Goal: Information Seeking & Learning: Check status

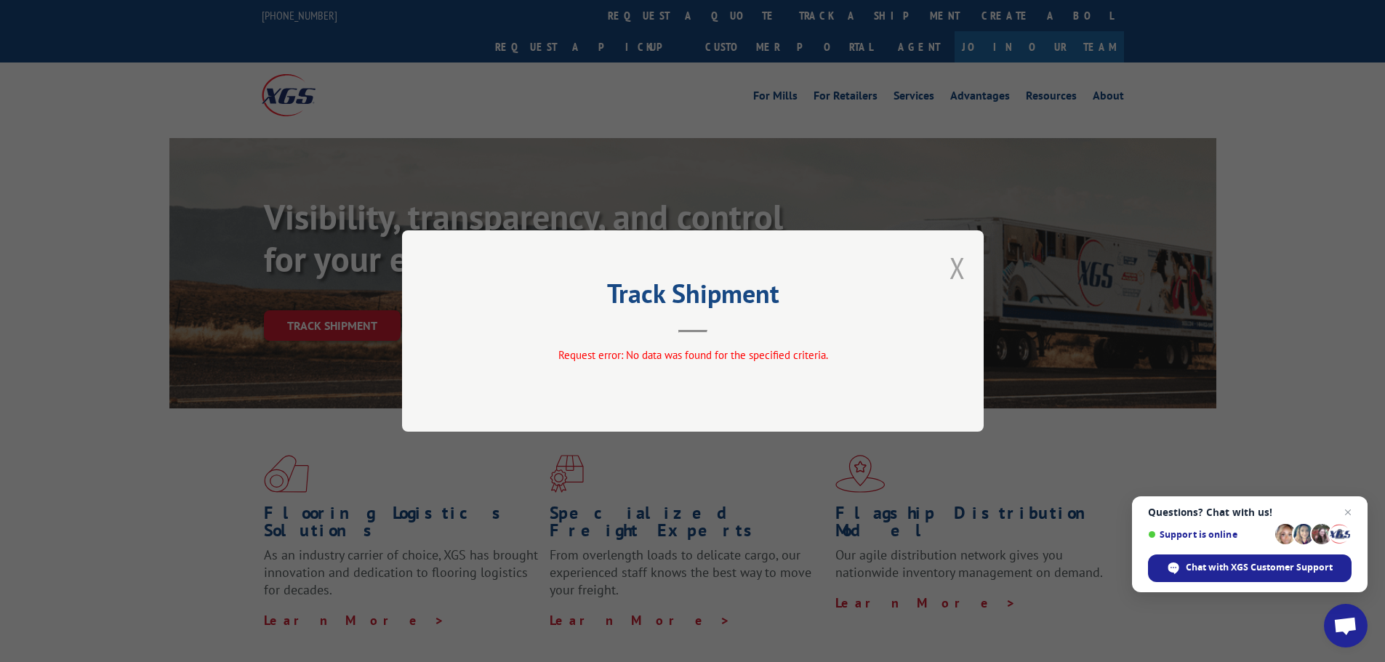
click at [954, 271] on button "Close modal" at bounding box center [957, 268] width 16 height 39
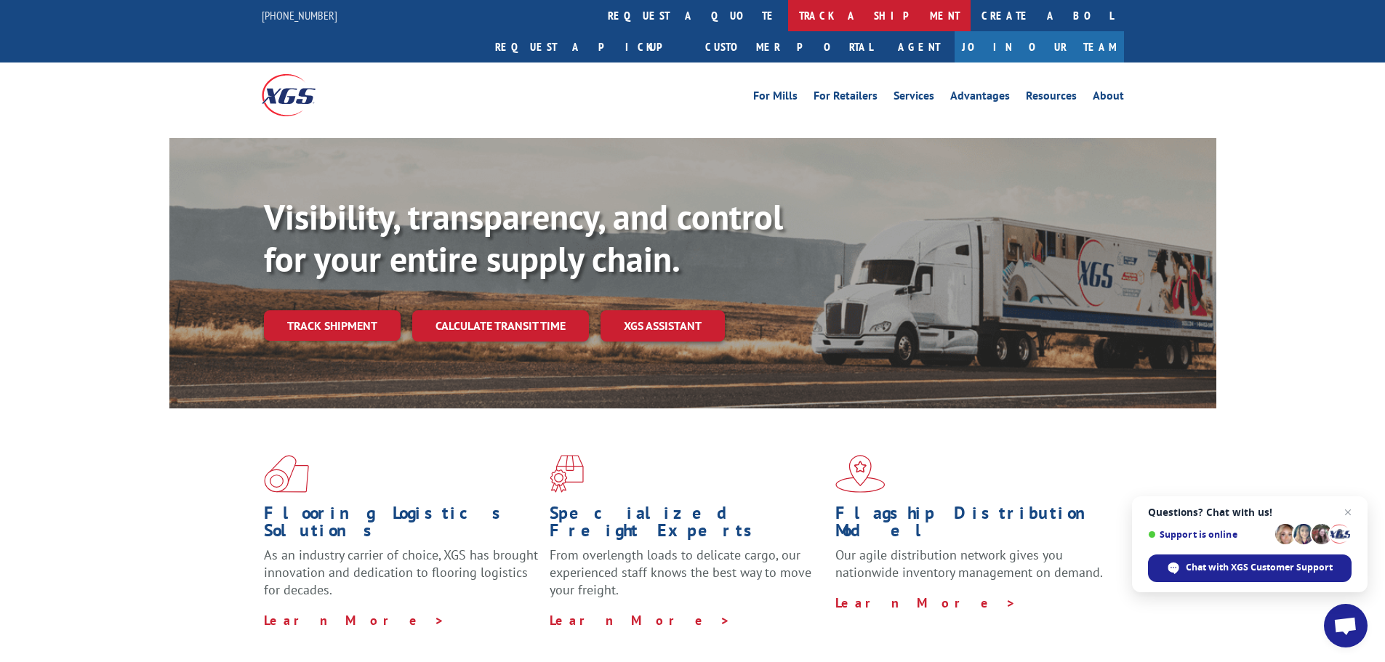
click at [788, 13] on link "track a shipment" at bounding box center [879, 15] width 182 height 31
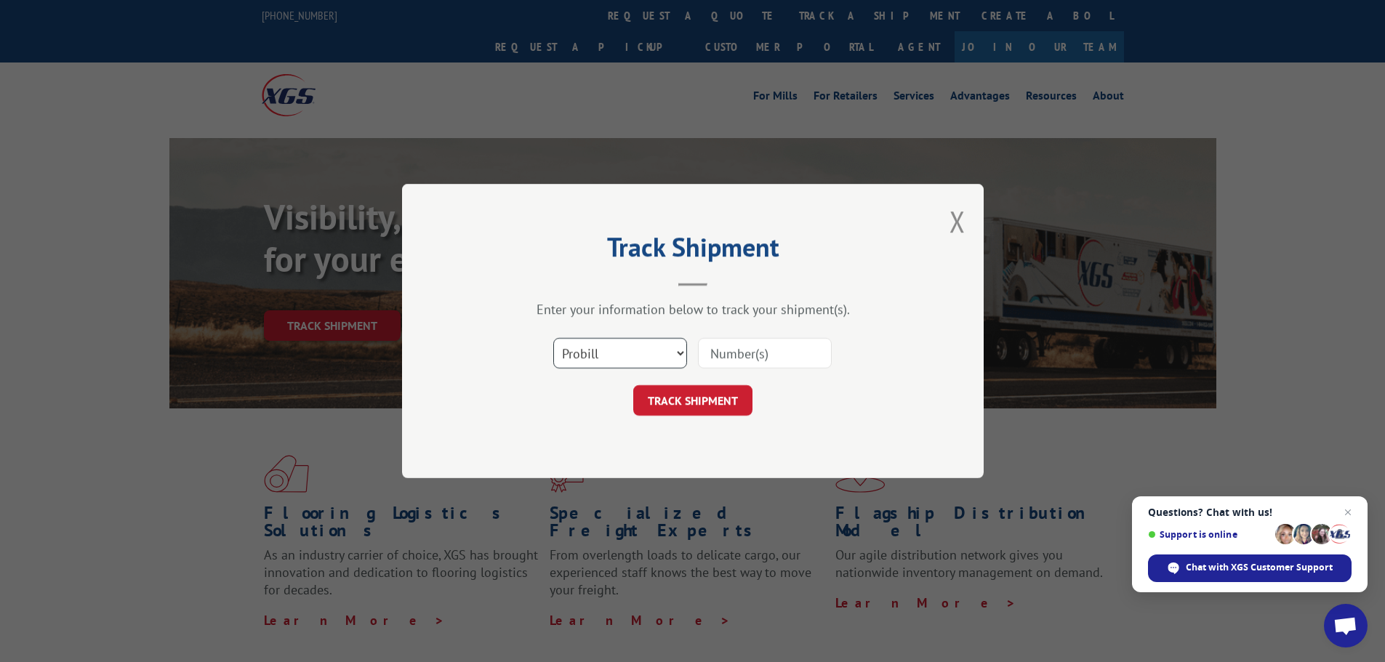
click at [675, 351] on select "Select category... Probill BOL PO" at bounding box center [620, 353] width 134 height 31
select select "bol"
click at [553, 338] on select "Select category... Probill BOL PO" at bounding box center [620, 353] width 134 height 31
click at [731, 347] on input at bounding box center [765, 353] width 134 height 31
type input "18862"
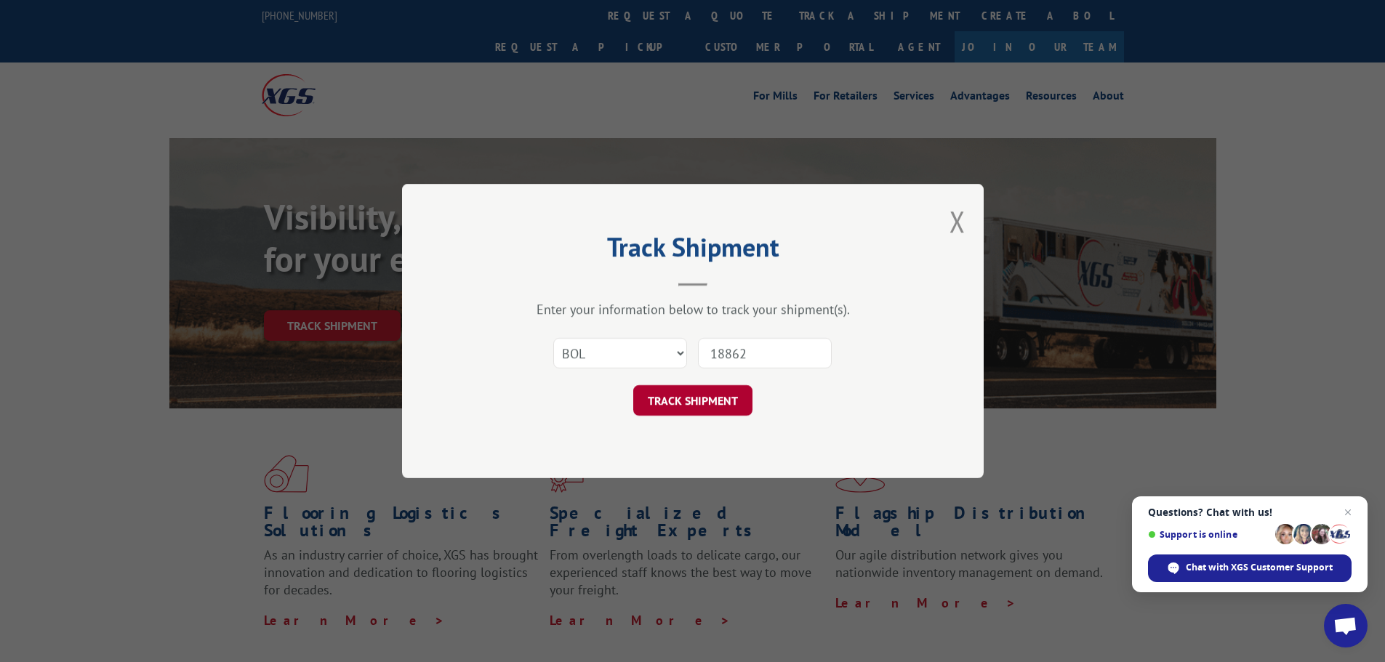
click at [687, 404] on button "TRACK SHIPMENT" at bounding box center [692, 400] width 119 height 31
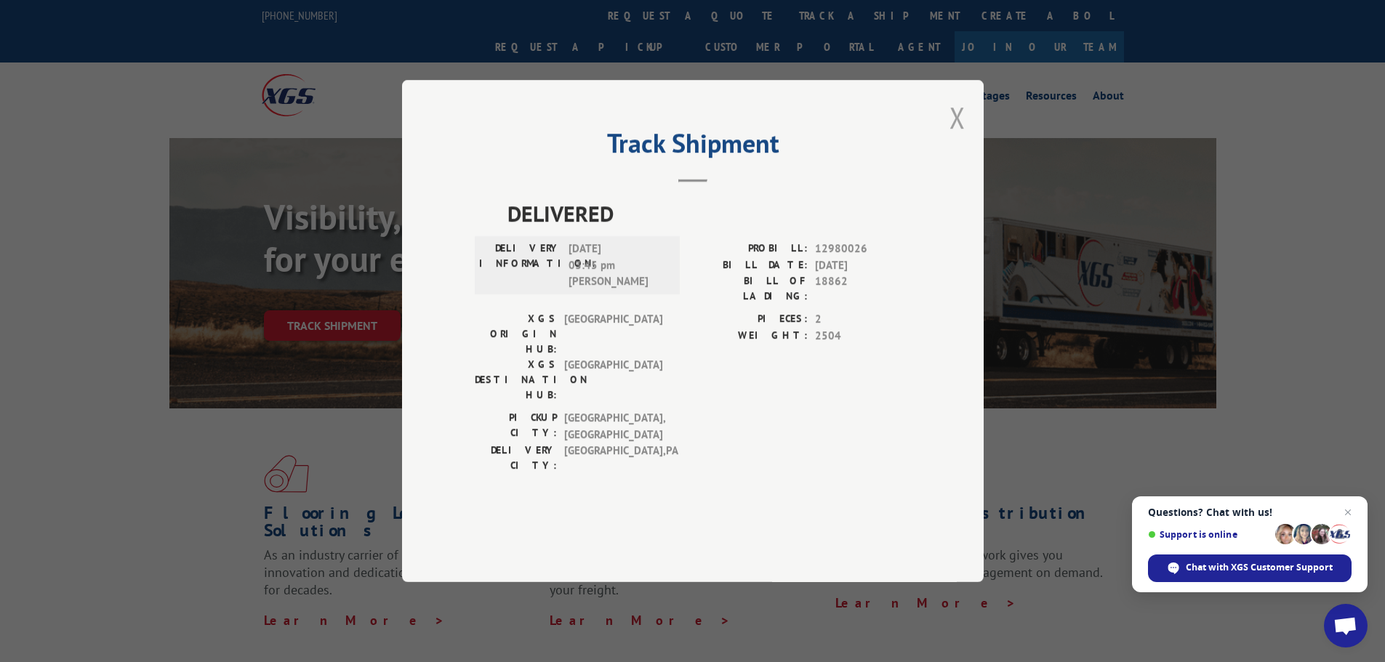
click at [956, 137] on button "Close modal" at bounding box center [957, 117] width 16 height 39
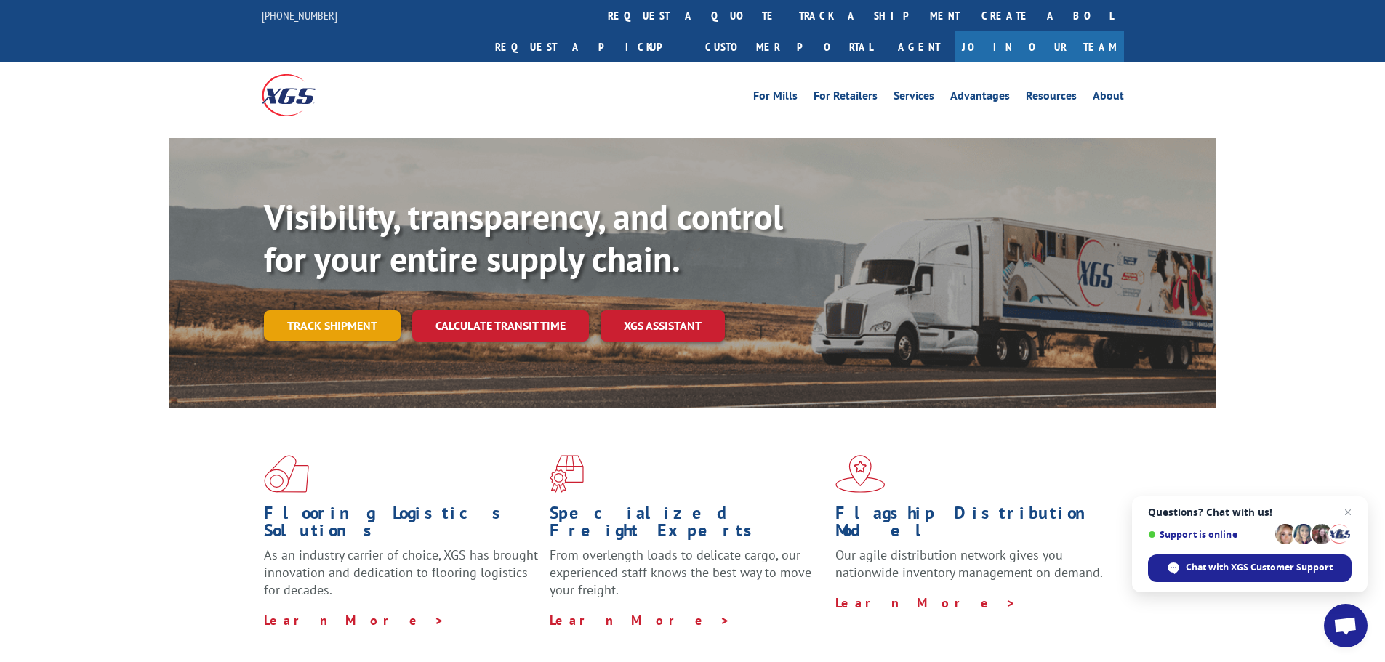
click at [357, 310] on link "Track shipment" at bounding box center [332, 325] width 137 height 31
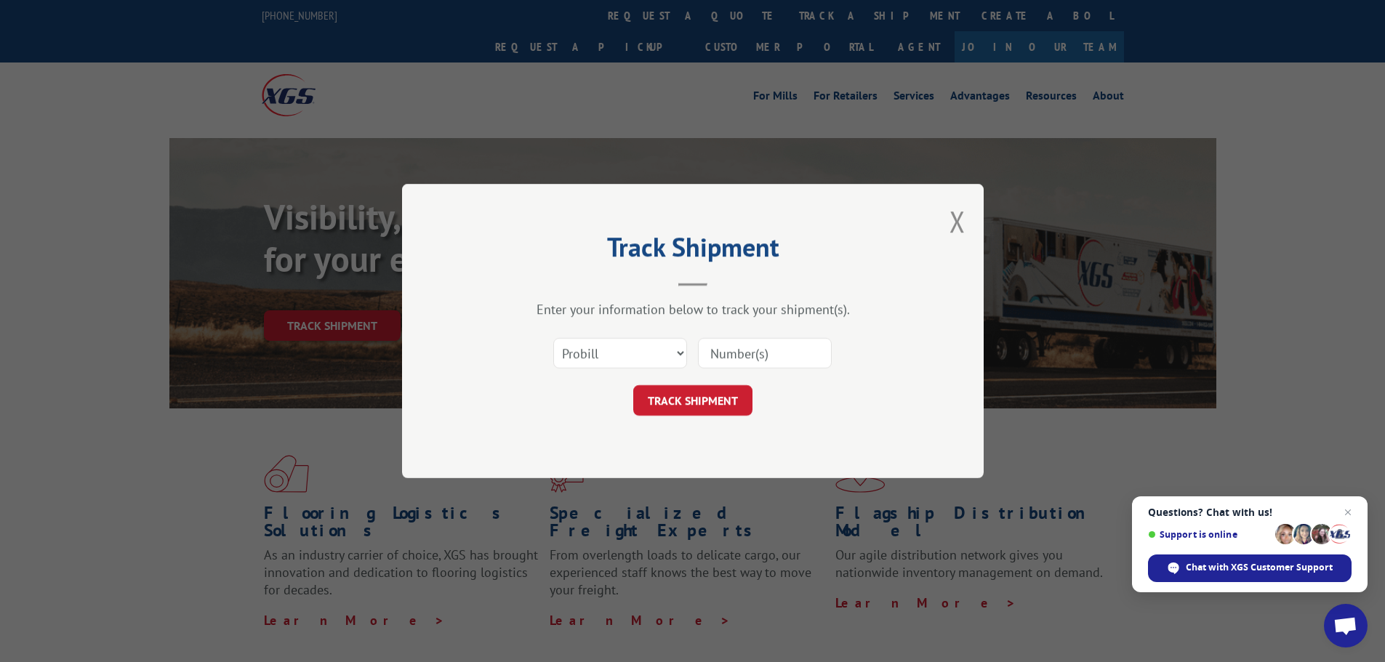
click at [741, 353] on input at bounding box center [765, 353] width 134 height 31
paste input "71736515"
type input "71736515"
click at [685, 400] on button "TRACK SHIPMENT" at bounding box center [692, 400] width 119 height 31
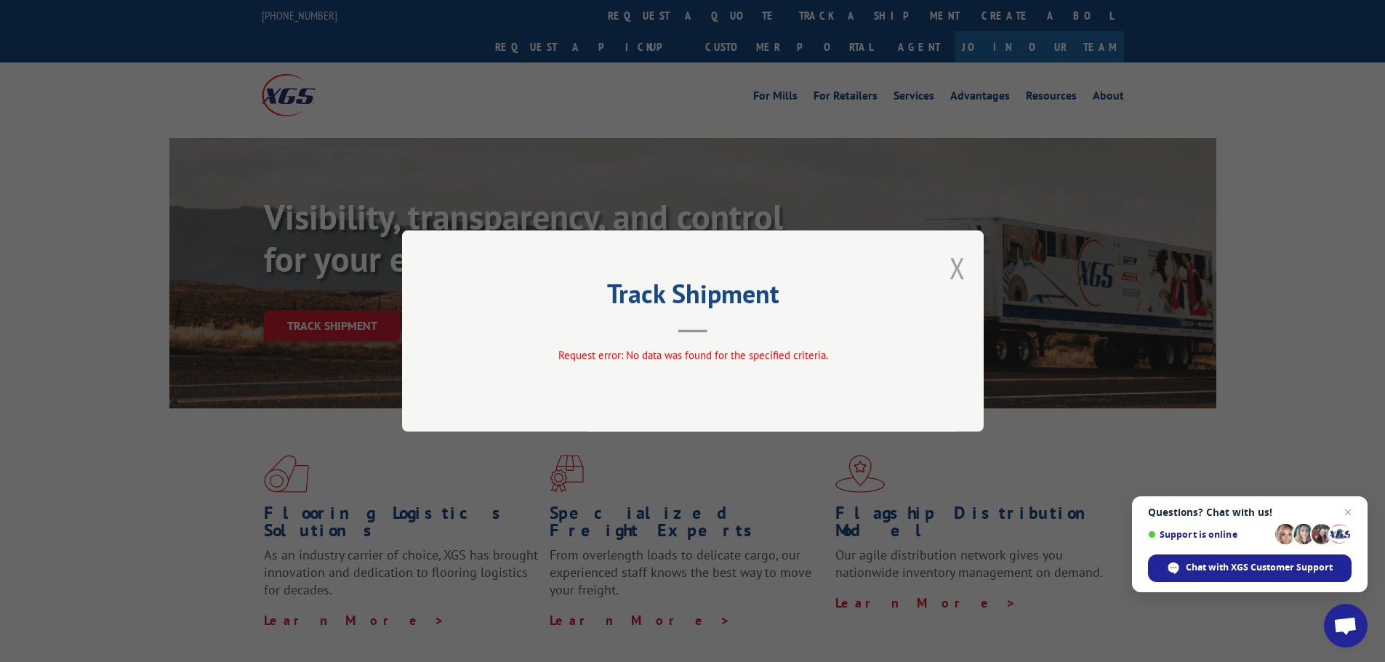
click at [957, 270] on button "Close modal" at bounding box center [957, 268] width 16 height 39
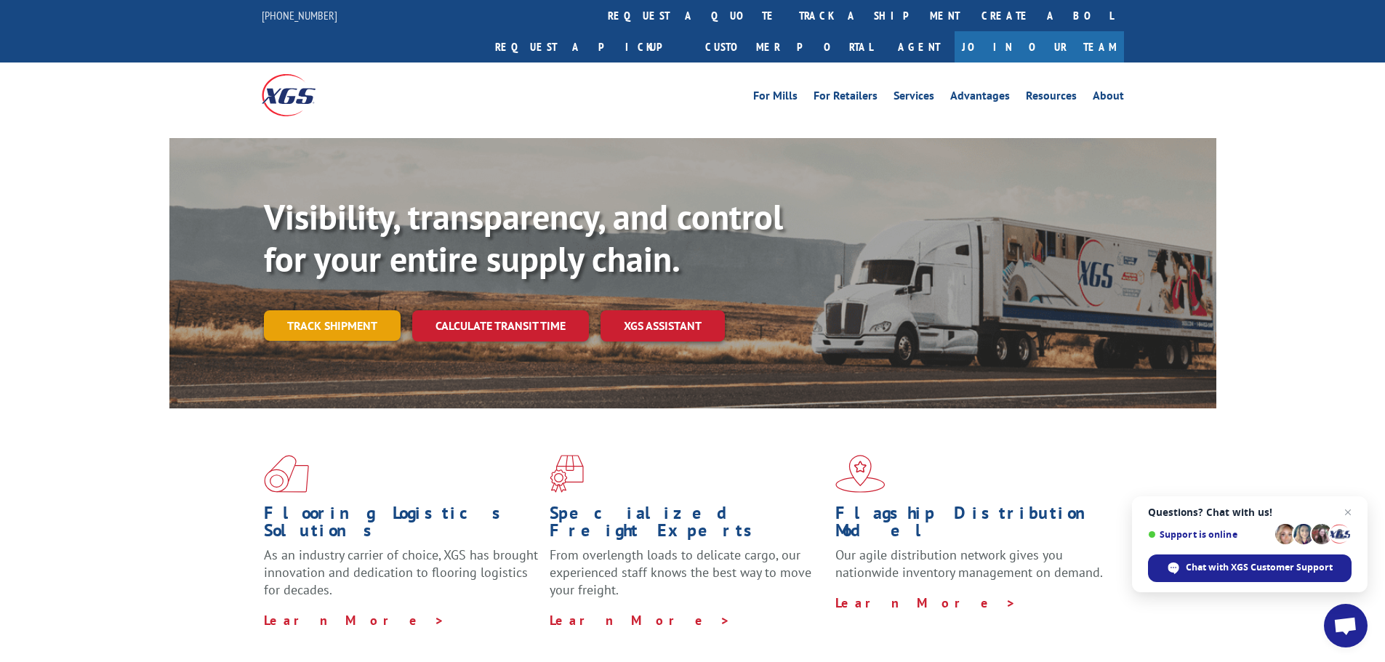
click at [321, 310] on link "Track shipment" at bounding box center [332, 325] width 137 height 31
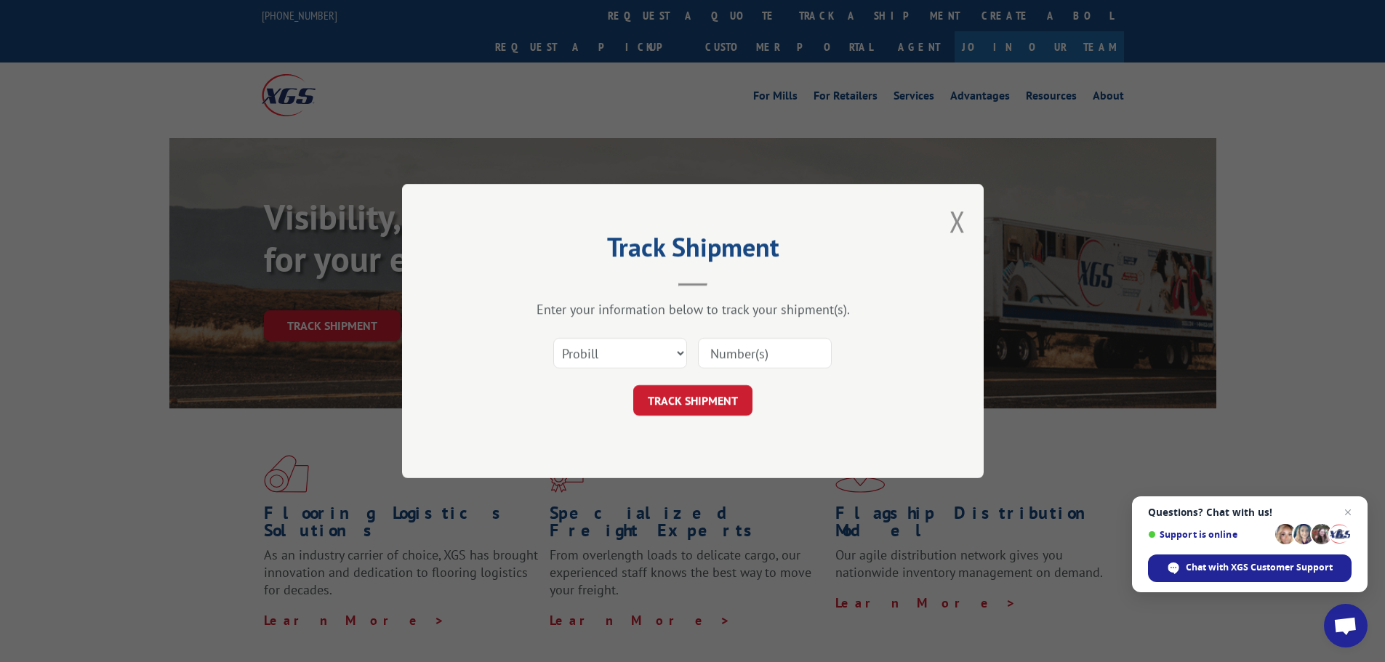
click at [791, 347] on input at bounding box center [765, 353] width 134 height 31
paste input "71736515"
click at [715, 354] on input "71736515" at bounding box center [765, 353] width 134 height 31
click at [712, 353] on input "71736515" at bounding box center [765, 353] width 134 height 31
type input "#71736515"
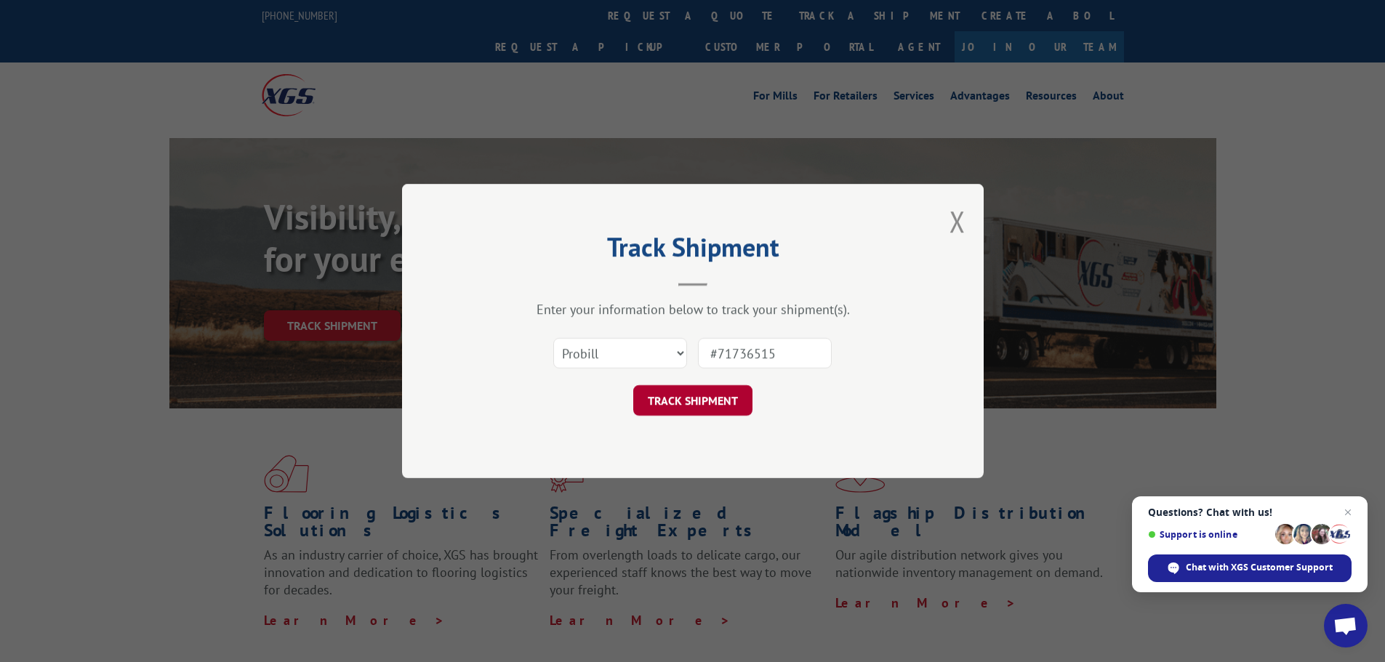
click at [713, 398] on button "TRACK SHIPMENT" at bounding box center [692, 400] width 119 height 31
